Goal: Transaction & Acquisition: Purchase product/service

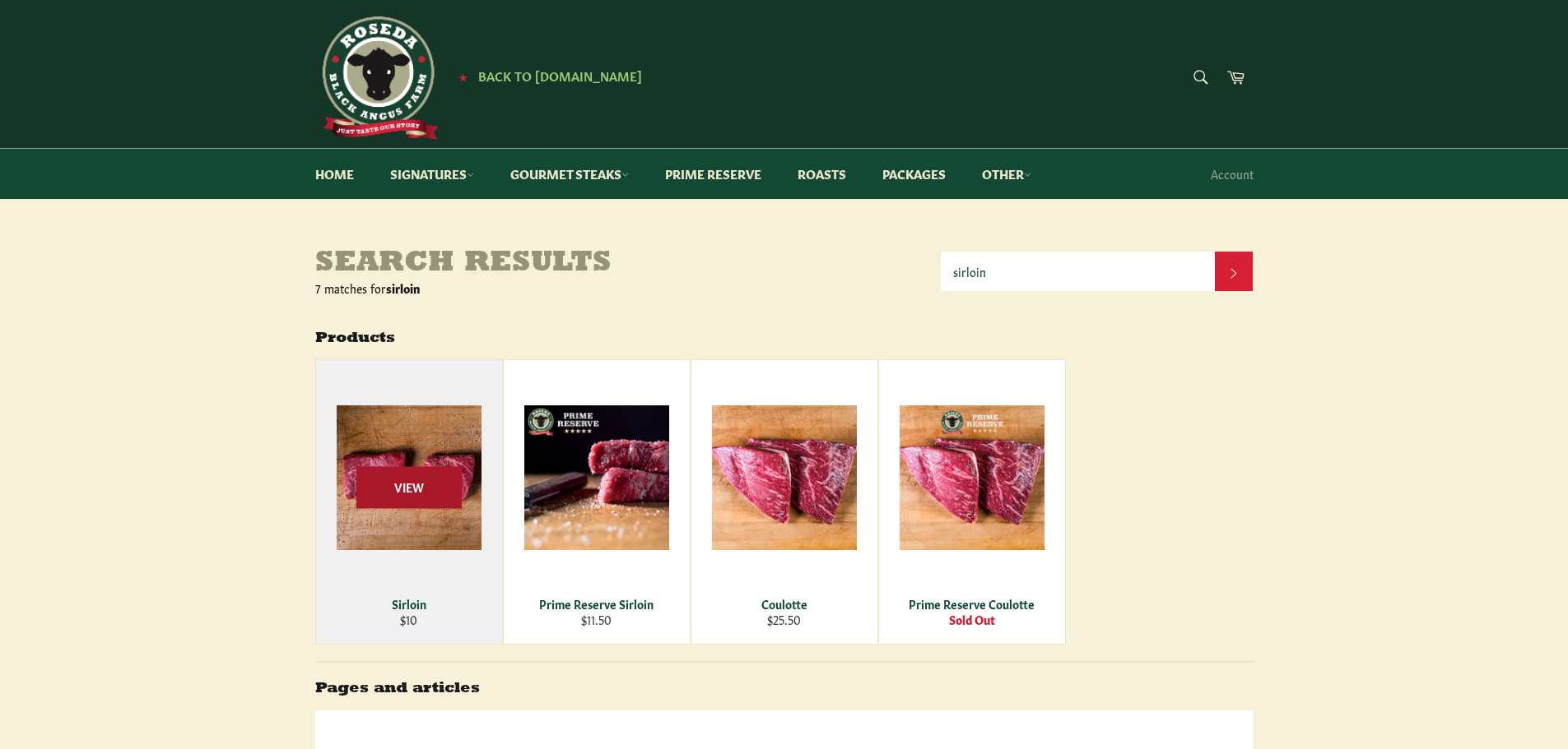
click at [408, 500] on span "View" at bounding box center [409, 487] width 105 height 42
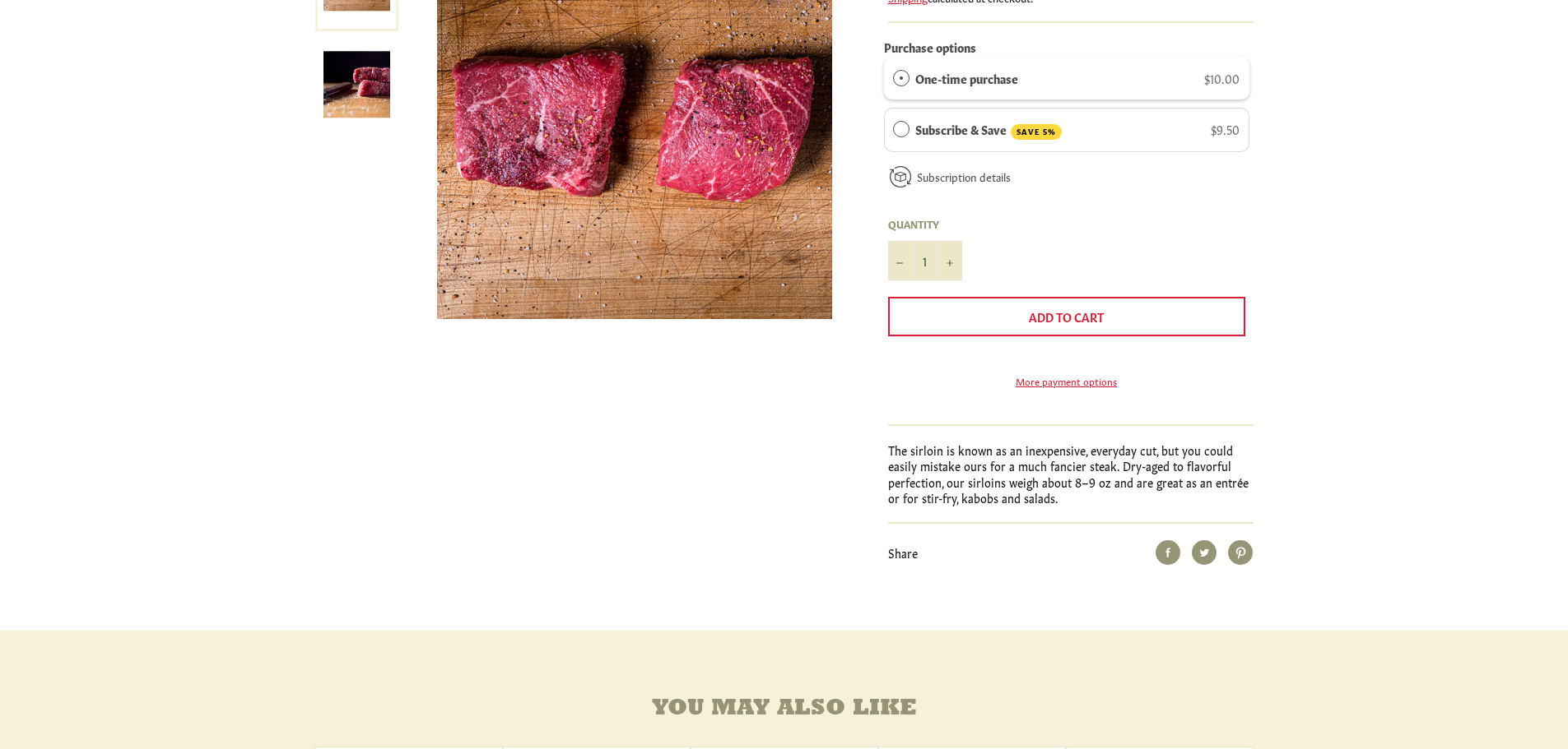
scroll to position [83, 0]
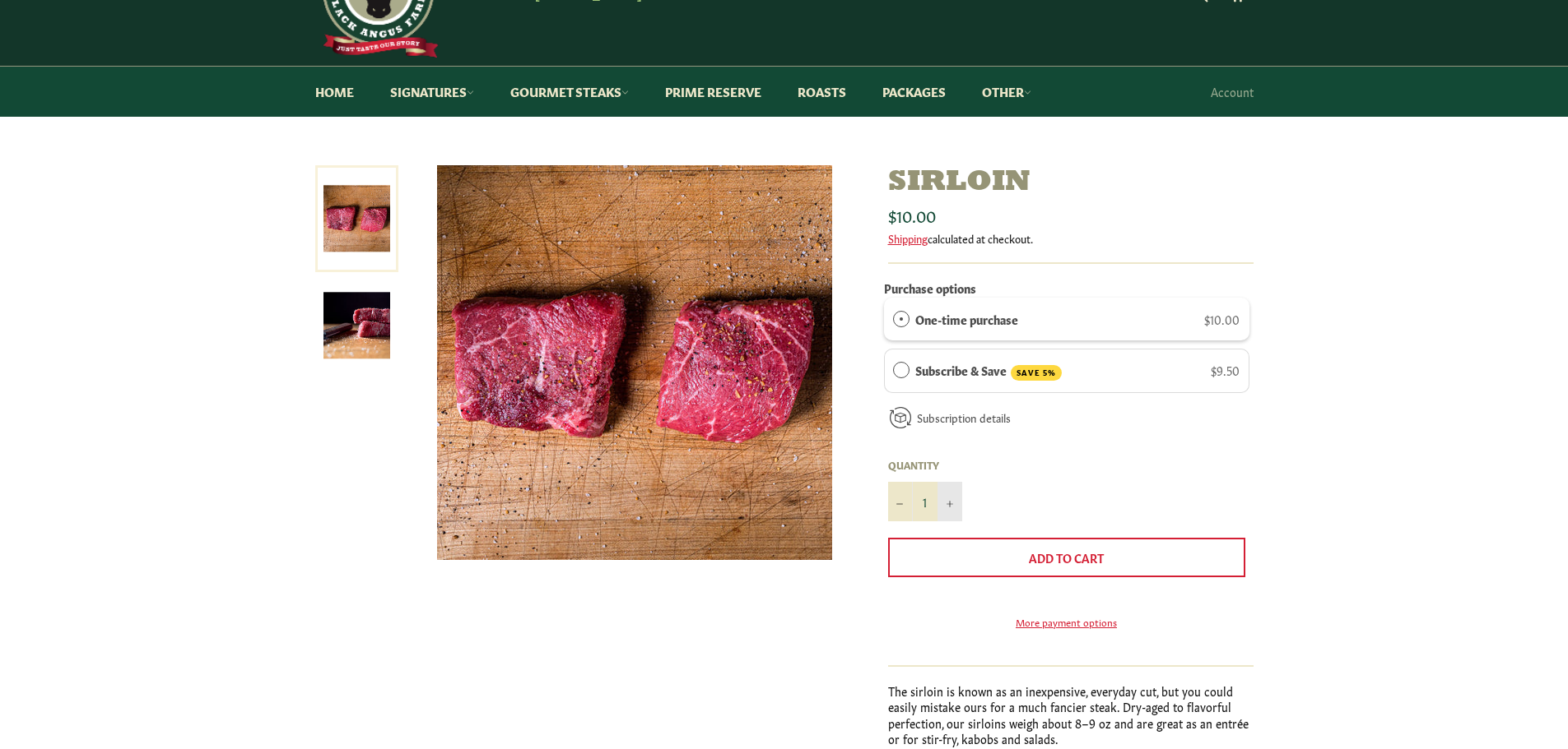
click at [949, 506] on icon "Increase item quantity by one" at bounding box center [950, 504] width 7 height 7
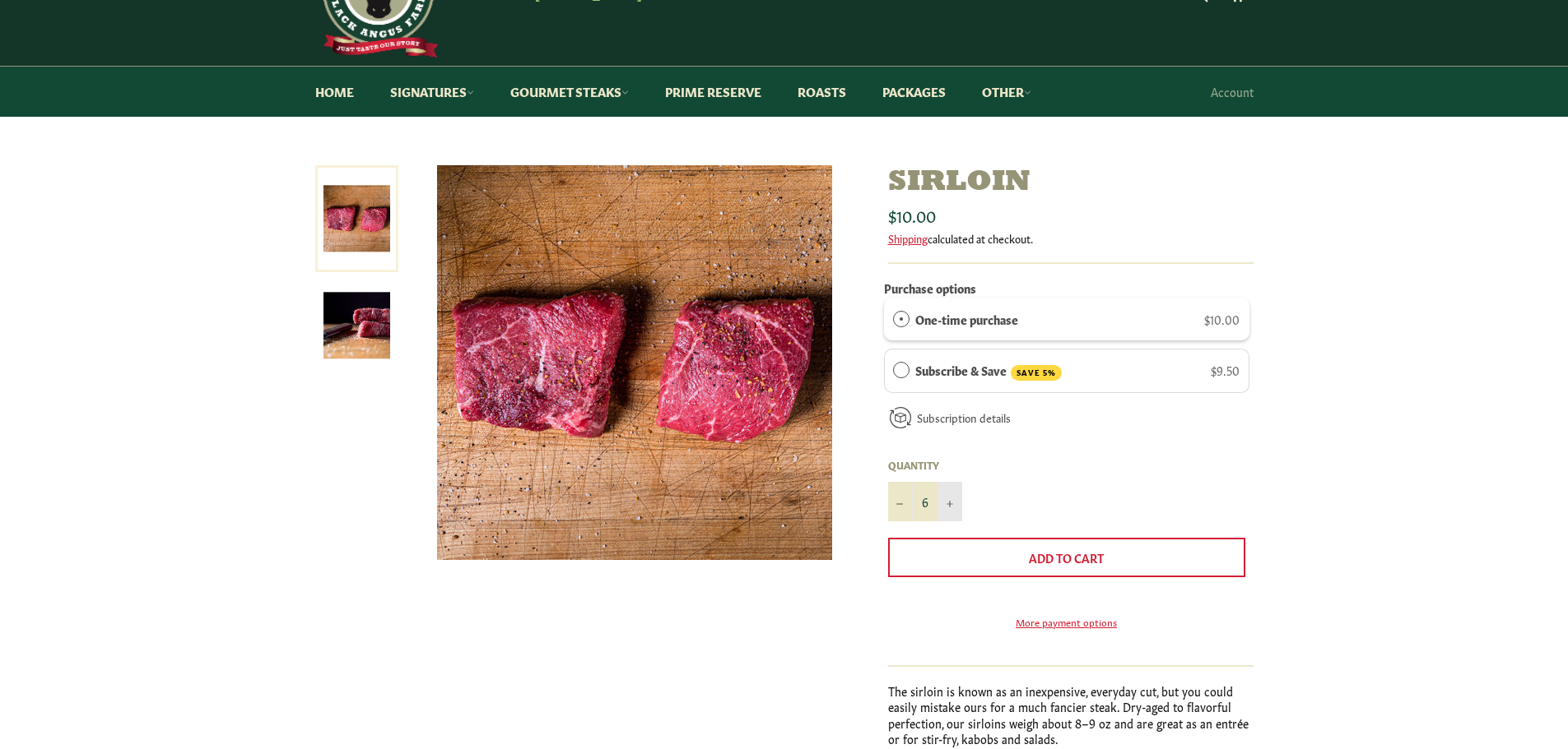
click at [949, 506] on icon "Increase item quantity by one" at bounding box center [950, 504] width 7 height 7
type input "10"
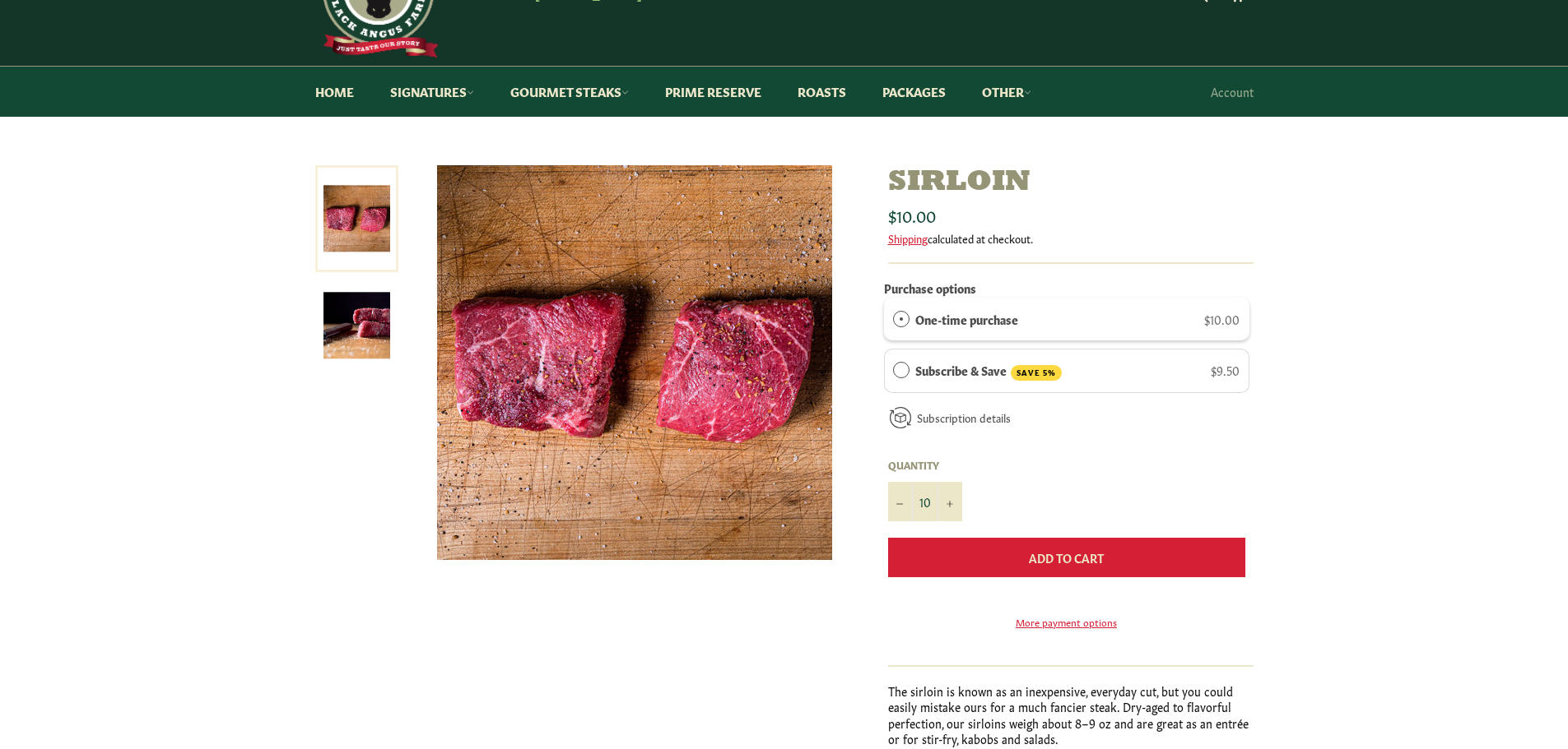
click at [985, 556] on button "Add to Cart" at bounding box center [1066, 557] width 357 height 40
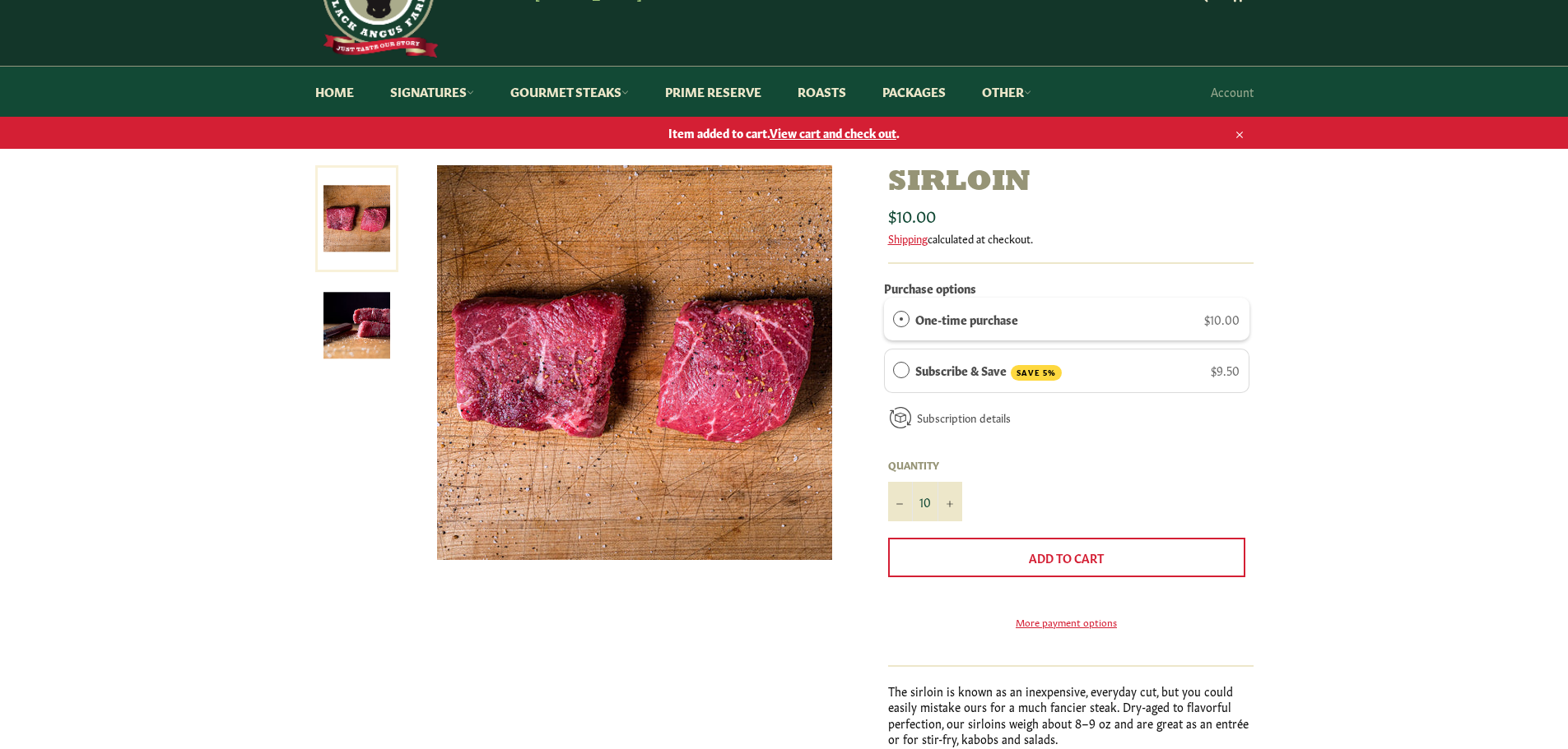
click at [824, 133] on span "View cart and check out" at bounding box center [833, 132] width 126 height 17
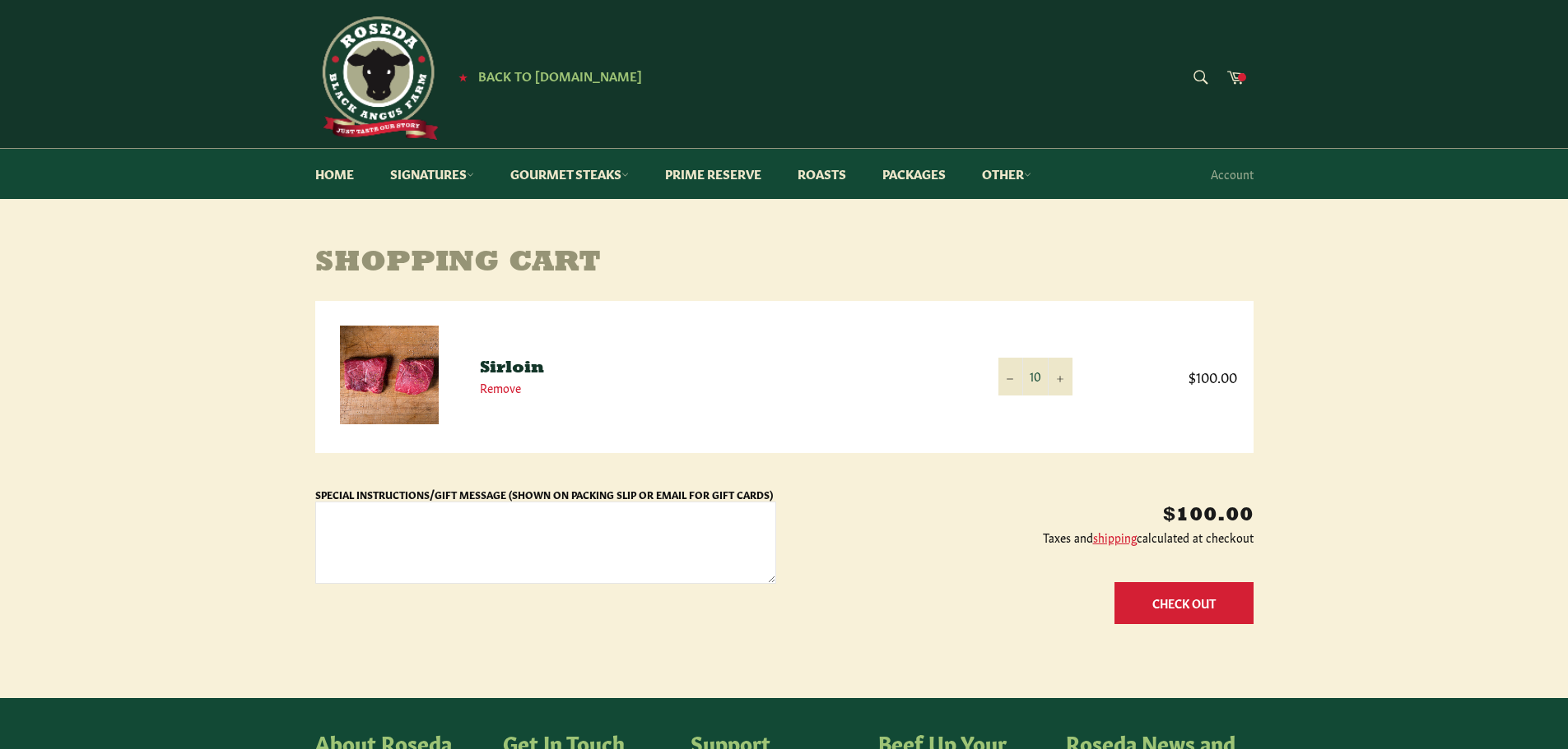
click at [1182, 604] on button "Check Out" at bounding box center [1184, 603] width 139 height 42
